Goal: Feedback & Contribution: Contribute content

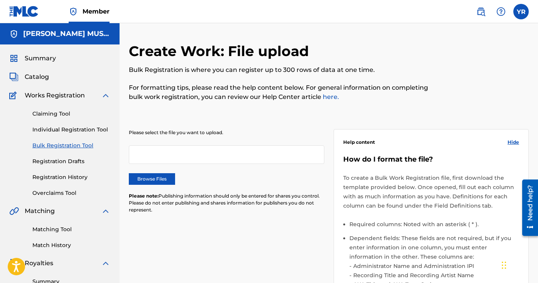
click at [164, 180] on label "Browse Files" at bounding box center [152, 179] width 46 height 12
click at [0, 0] on input "Browse Files" at bounding box center [0, 0] width 0 height 0
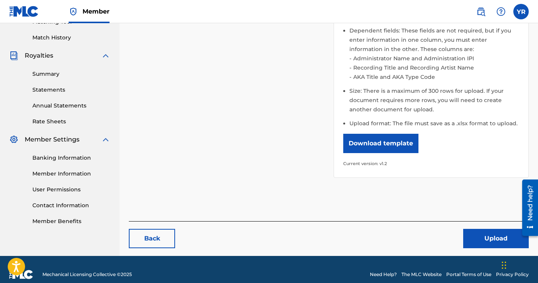
scroll to position [217, 0]
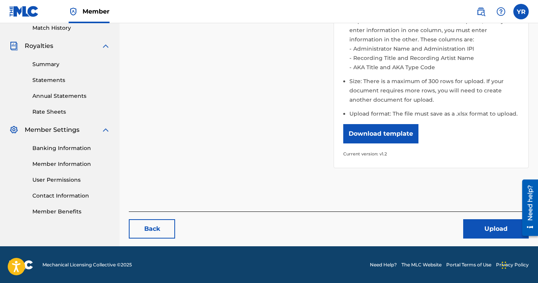
click at [486, 223] on button "Upload" at bounding box center [497, 228] width 66 height 19
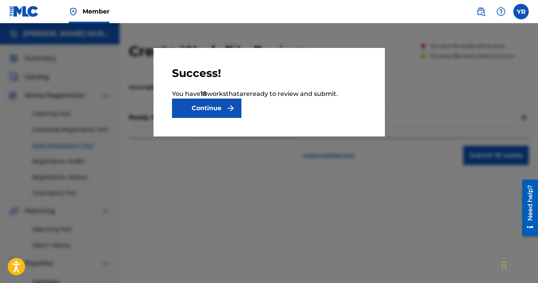
click at [225, 109] on button "Continue" at bounding box center [206, 107] width 69 height 19
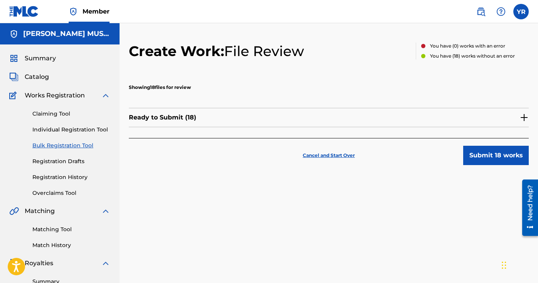
click at [524, 117] on img at bounding box center [524, 117] width 9 height 9
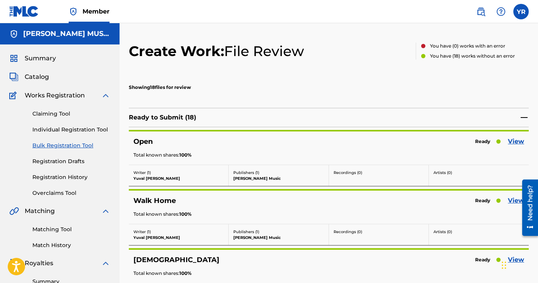
click at [525, 117] on img at bounding box center [524, 117] width 9 height 9
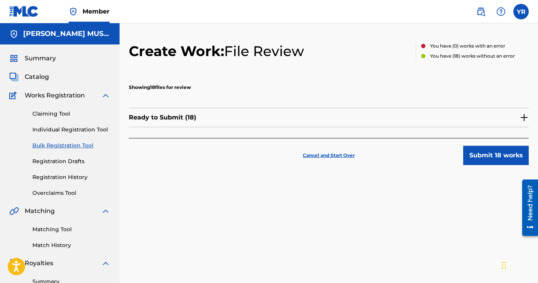
click at [504, 154] on button "Submit 18 works" at bounding box center [497, 155] width 66 height 19
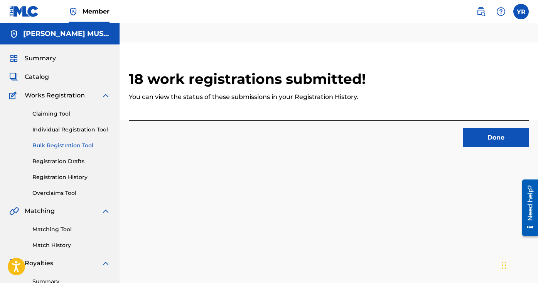
click at [501, 140] on button "Done" at bounding box center [497, 137] width 66 height 19
